Goal: Navigation & Orientation: Find specific page/section

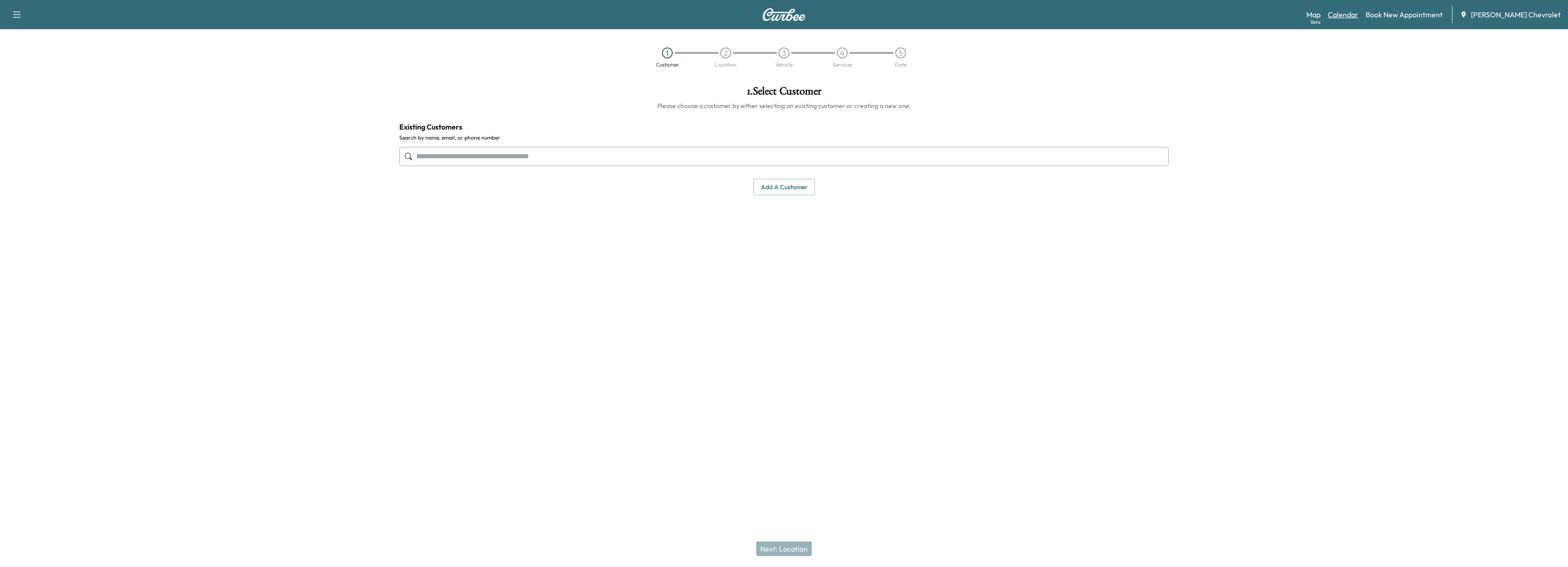
click at [1358, 16] on link "Calendar" at bounding box center [1343, 14] width 30 height 10
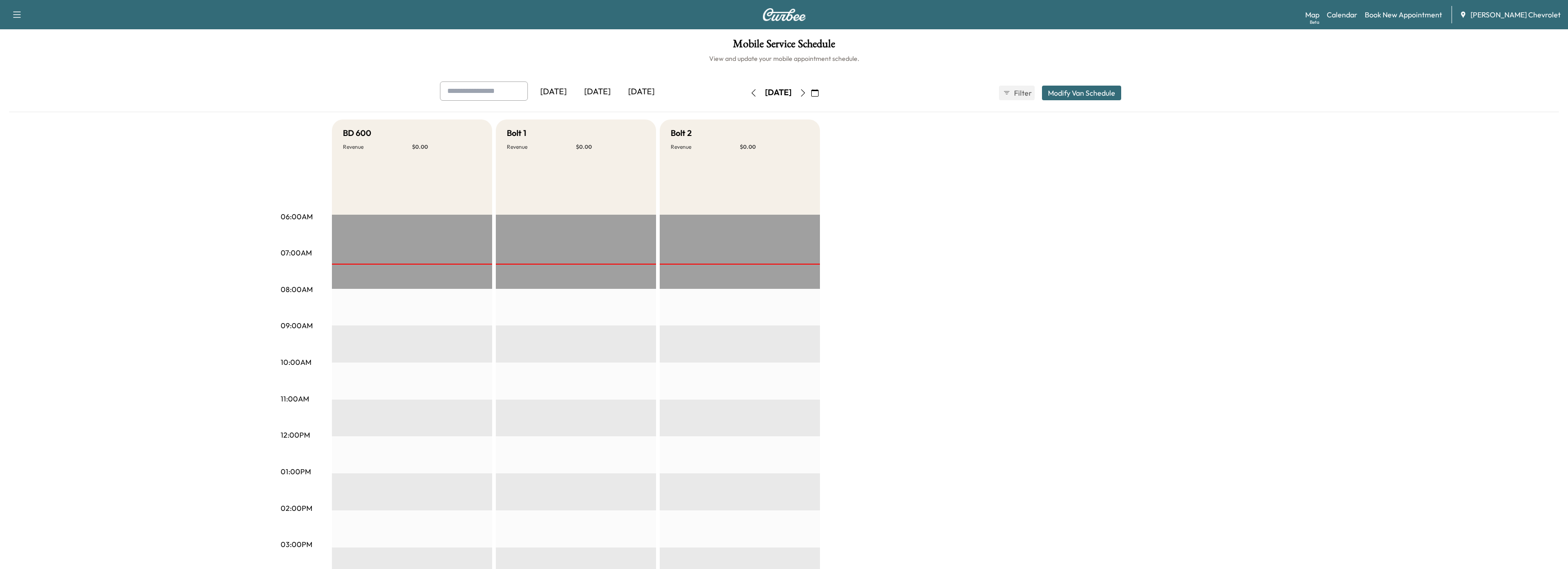
click at [580, 83] on div "[DATE]" at bounding box center [598, 92] width 44 height 21
click at [587, 92] on div "[DATE]" at bounding box center [598, 92] width 44 height 21
click at [600, 91] on div "[DATE]" at bounding box center [598, 92] width 44 height 21
click at [806, 96] on icon "button" at bounding box center [804, 93] width 8 height 8
click at [750, 91] on icon "button" at bounding box center [754, 93] width 8 height 8
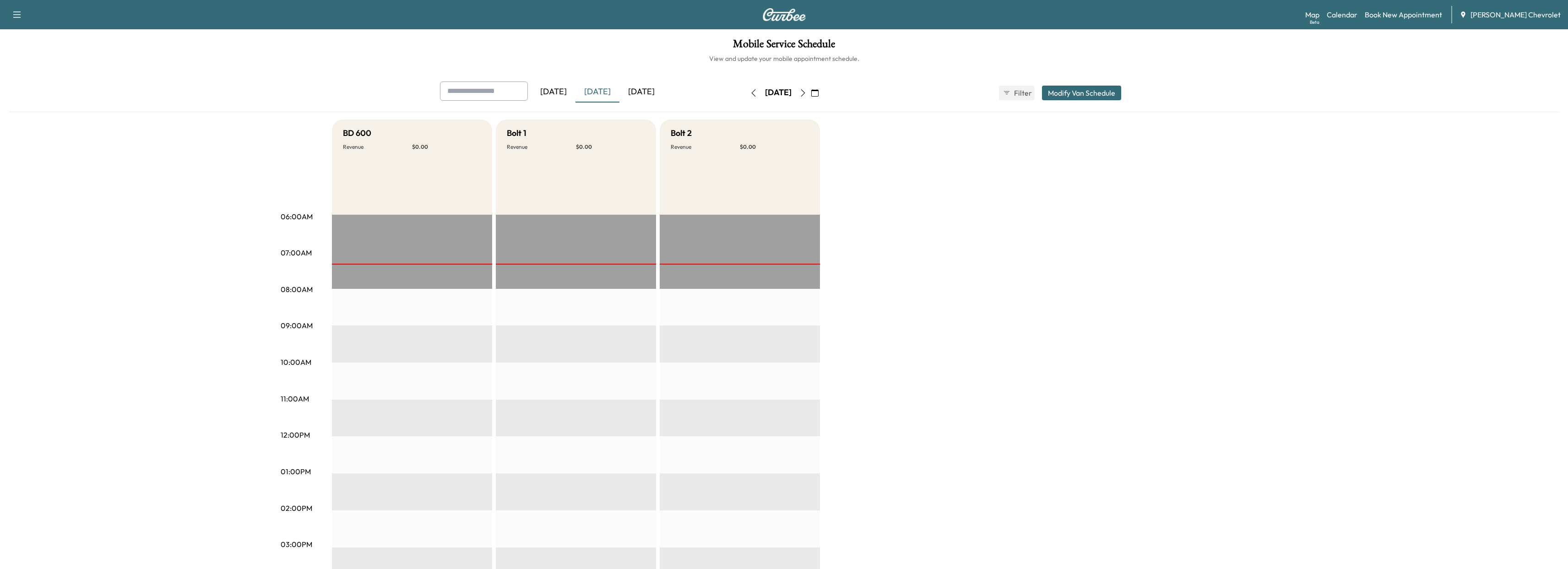
click at [750, 91] on icon "button" at bounding box center [754, 93] width 8 height 8
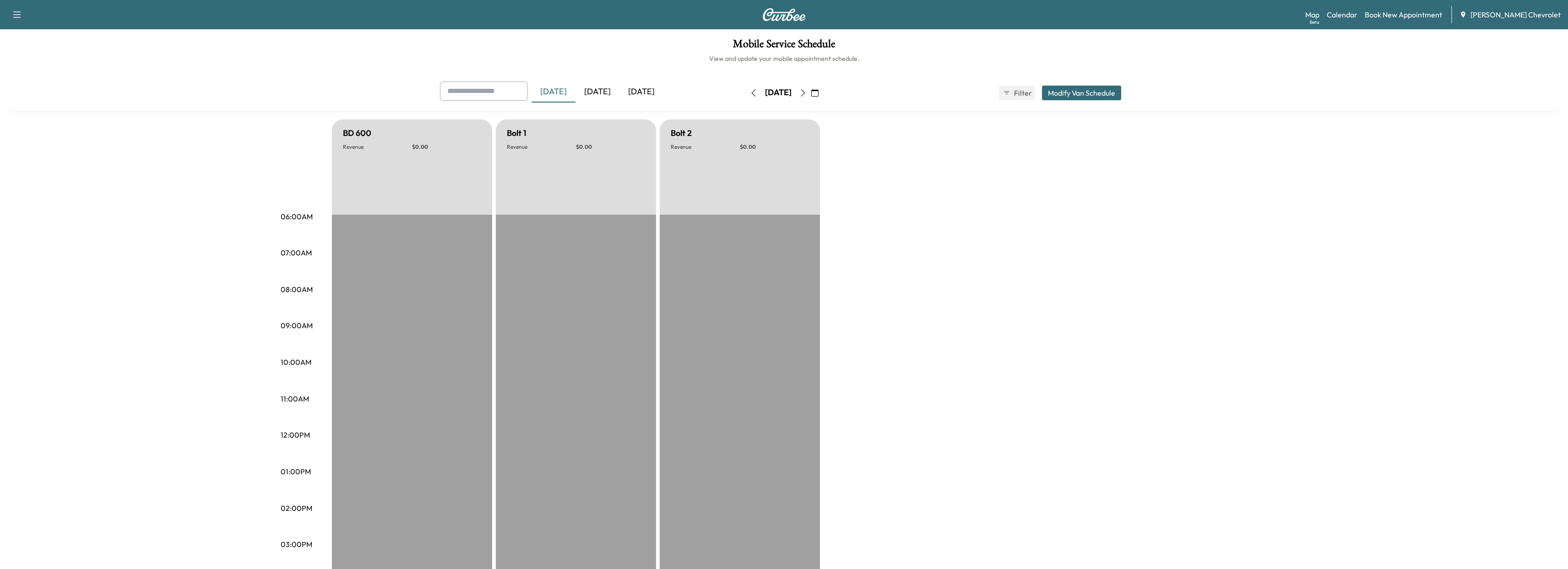
click at [806, 96] on icon "button" at bounding box center [804, 93] width 8 height 8
